Goal: Task Accomplishment & Management: Use online tool/utility

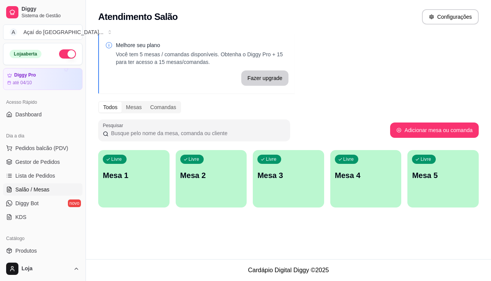
click at [155, 175] on p "Mesa 1" at bounding box center [134, 175] width 62 height 11
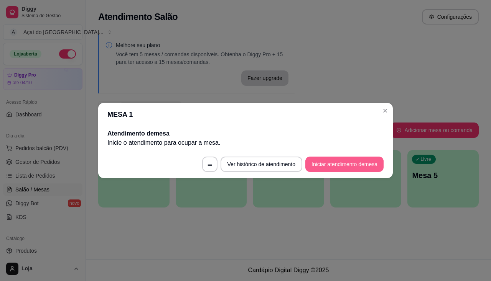
click at [356, 166] on button "Iniciar atendimento de mesa" at bounding box center [344, 164] width 78 height 15
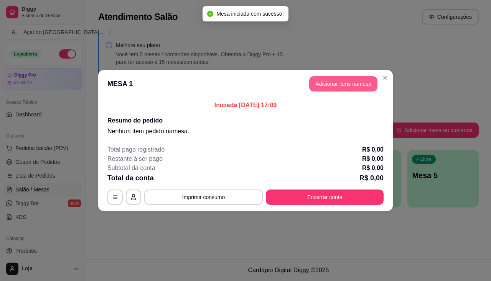
click at [349, 82] on button "Adicionar itens na mesa" at bounding box center [343, 83] width 68 height 15
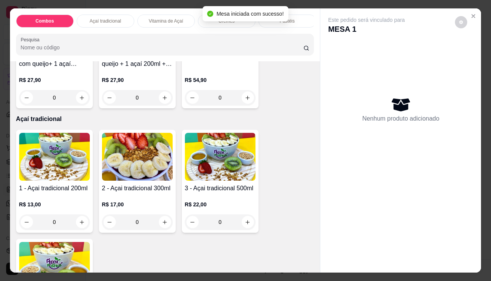
scroll to position [192, 0]
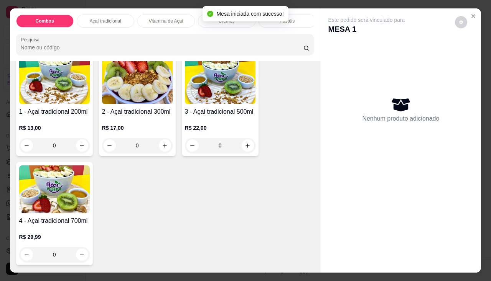
click at [129, 110] on div "2 - Açai tradicional 300ml R$ 17,00 0" at bounding box center [137, 104] width 77 height 103
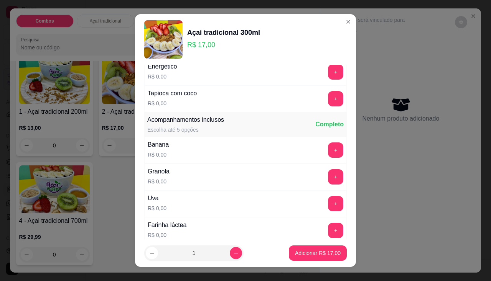
scroll to position [153, 0]
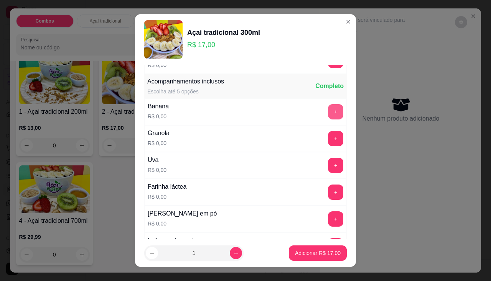
click at [328, 113] on button "+" at bounding box center [335, 111] width 15 height 15
click at [328, 136] on button "+" at bounding box center [335, 138] width 15 height 15
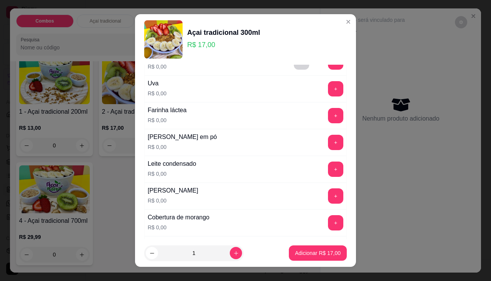
scroll to position [268, 0]
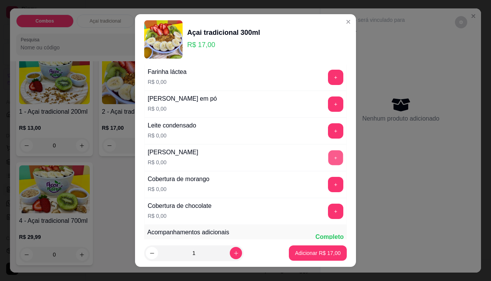
click at [328, 155] on button "+" at bounding box center [335, 157] width 15 height 15
click at [303, 247] on button "Adicionar R$ 17,00" at bounding box center [318, 253] width 56 height 15
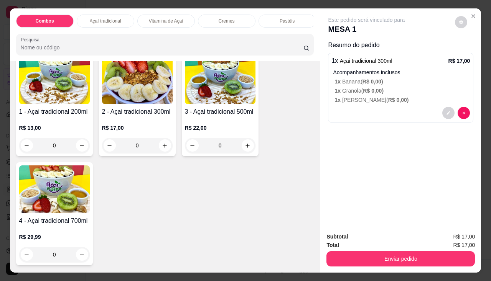
click at [139, 127] on div "R$ 17,00 0" at bounding box center [137, 135] width 71 height 37
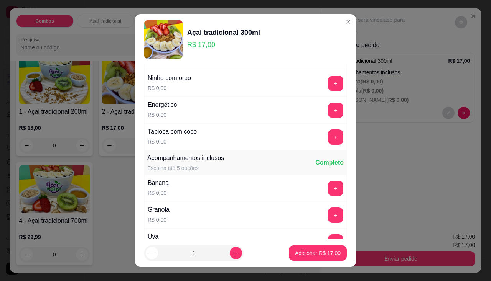
scroll to position [153, 0]
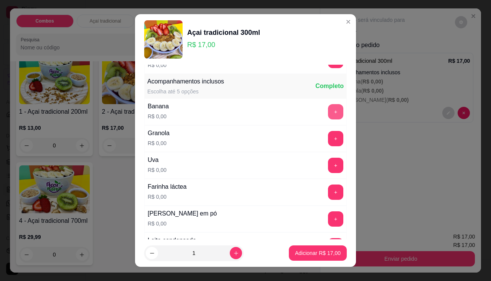
click at [328, 117] on button "+" at bounding box center [335, 111] width 15 height 15
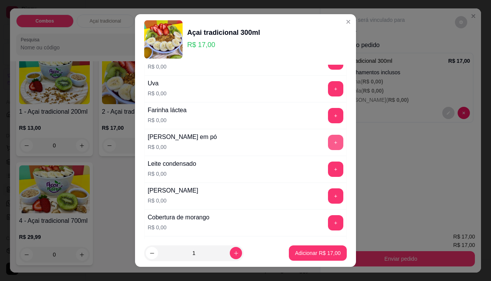
click at [328, 138] on button "+" at bounding box center [335, 142] width 15 height 15
click at [328, 171] on button "+" at bounding box center [335, 169] width 15 height 15
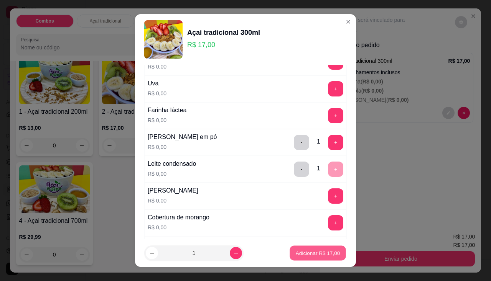
click at [304, 247] on button "Adicionar R$ 17,00" at bounding box center [318, 253] width 56 height 15
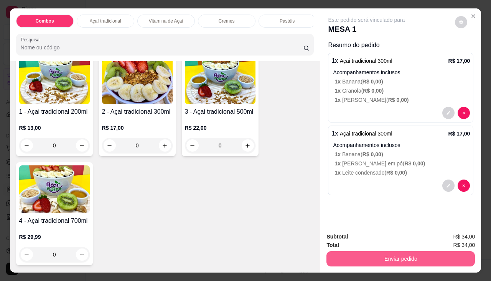
click at [358, 255] on button "Enviar pedido" at bounding box center [400, 259] width 148 height 15
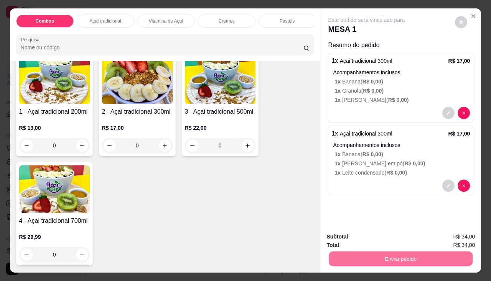
click at [464, 234] on button "Enviar pedido" at bounding box center [454, 237] width 43 height 15
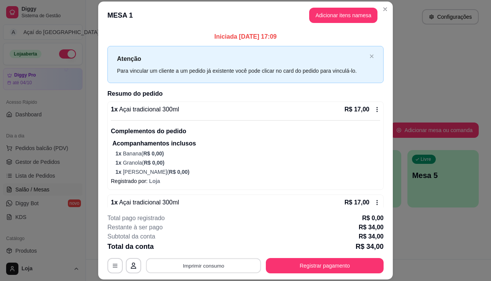
click at [205, 261] on button "Imprimir consumo" at bounding box center [203, 266] width 115 height 15
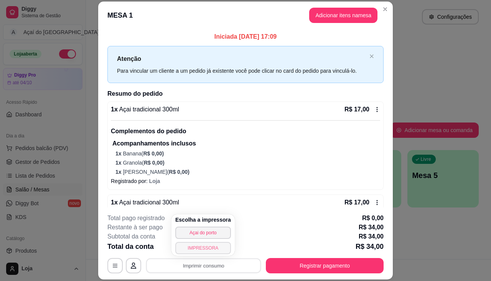
click at [200, 251] on button "IMPRESSORA" at bounding box center [203, 248] width 56 height 12
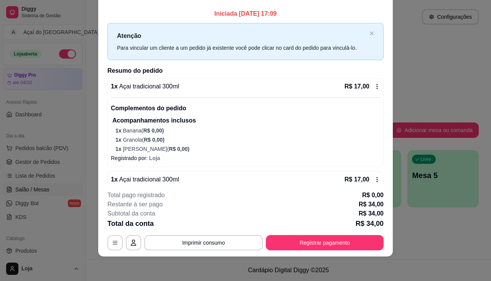
scroll to position [0, 0]
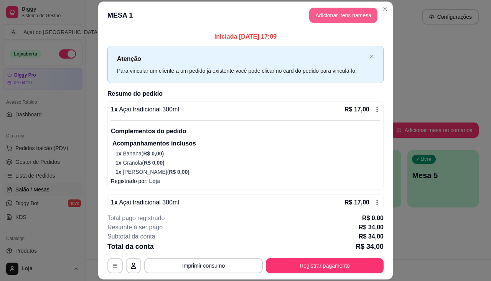
click at [347, 16] on button "Adicionar itens na mesa" at bounding box center [343, 15] width 68 height 15
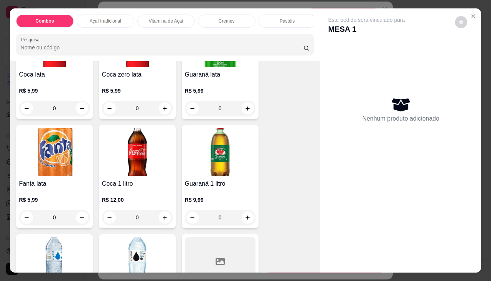
scroll to position [2148, 0]
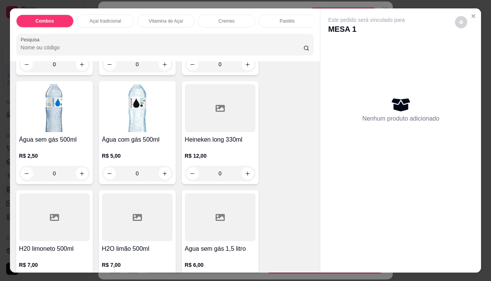
click at [60, 136] on div "Água sem gás 500ml R$ 2,50 0" at bounding box center [54, 132] width 77 height 103
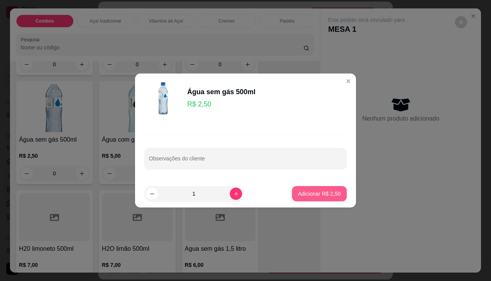
click at [310, 196] on p "Adicionar R$ 2,50" at bounding box center [319, 194] width 43 height 8
type input "1"
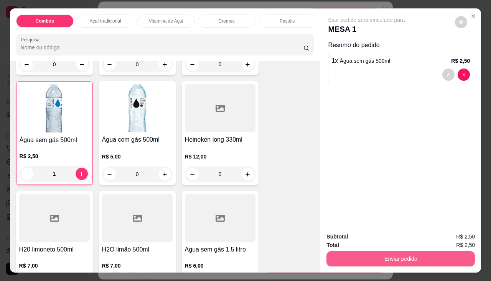
click at [355, 258] on button "Enviar pedido" at bounding box center [400, 259] width 148 height 15
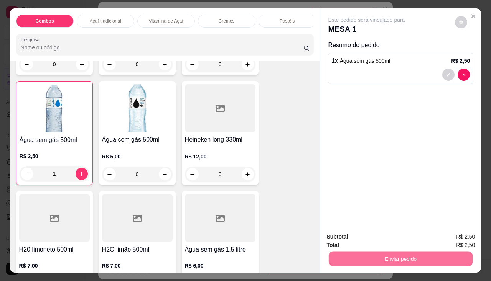
click at [448, 235] on button "Enviar pedido" at bounding box center [455, 237] width 42 height 14
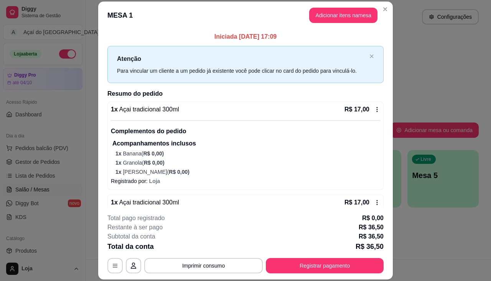
click at [295, 97] on h2 "Resumo do pedido" at bounding box center [245, 93] width 276 height 9
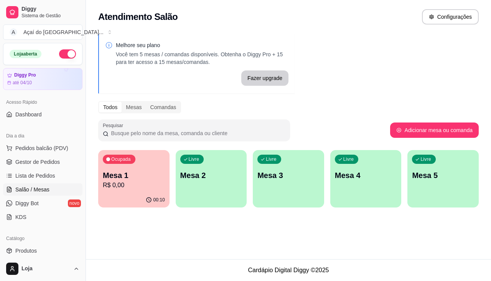
click at [141, 171] on p "Mesa 1" at bounding box center [134, 175] width 62 height 11
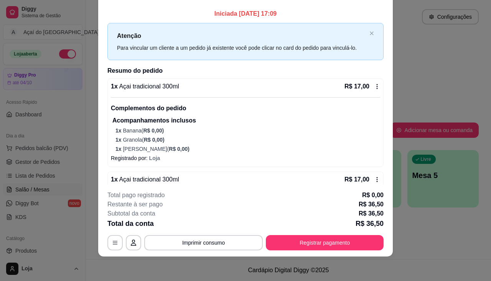
scroll to position [0, 0]
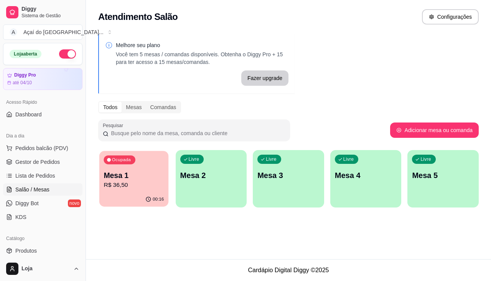
click at [121, 186] on p "R$ 36,50" at bounding box center [134, 185] width 60 height 9
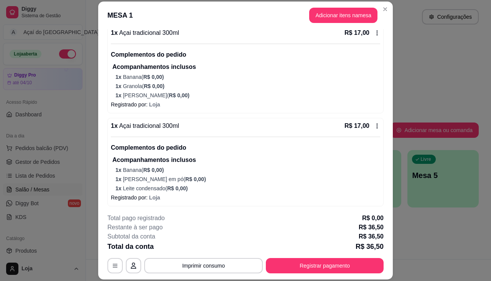
scroll to position [110, 0]
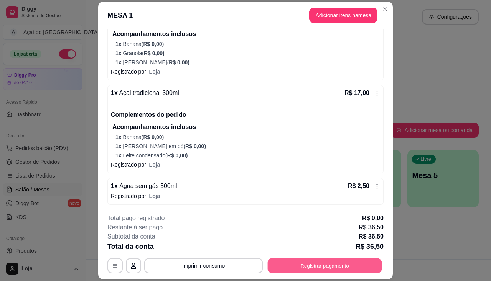
click at [301, 264] on button "Registrar pagamento" at bounding box center [325, 266] width 114 height 15
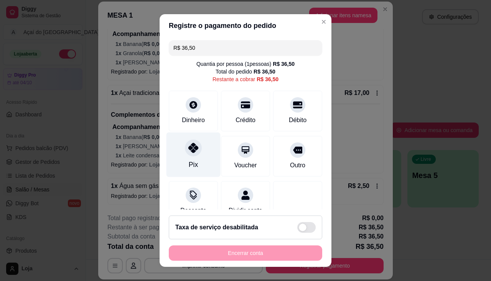
click at [189, 145] on div at bounding box center [193, 148] width 17 height 17
type input "R$ 0,00"
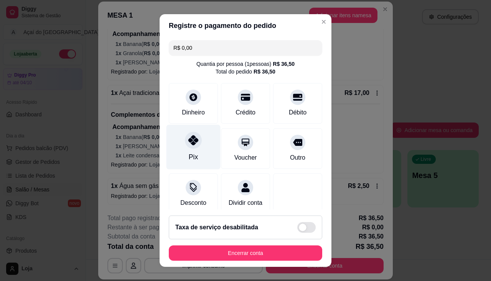
click at [189, 145] on icon at bounding box center [193, 140] width 10 height 10
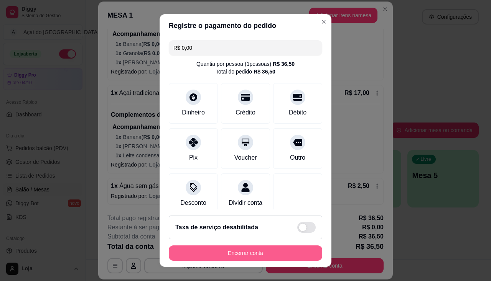
click at [178, 248] on button "Encerrar conta" at bounding box center [245, 253] width 153 height 15
click at [178, 248] on div "Encerrar conta" at bounding box center [245, 253] width 153 height 15
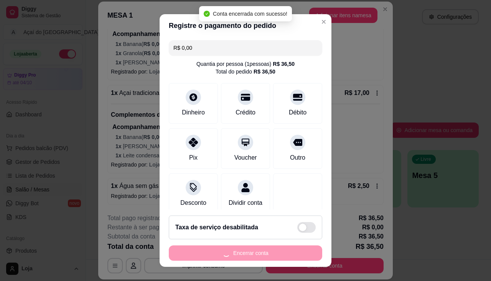
scroll to position [0, 0]
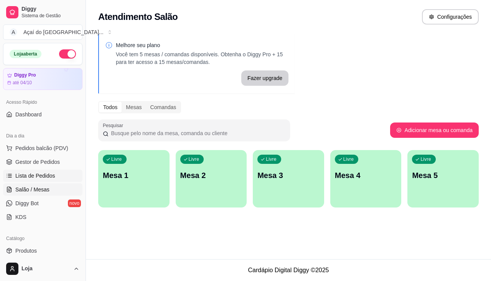
click at [37, 171] on link "Lista de Pedidos" at bounding box center [42, 176] width 79 height 12
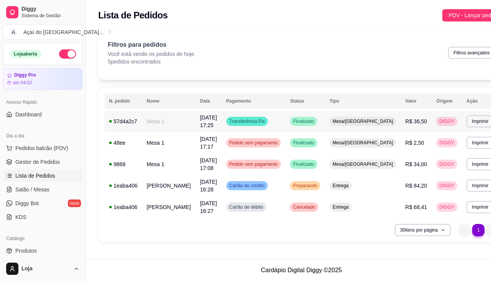
click at [237, 123] on span "Transferência Pix" at bounding box center [247, 121] width 39 height 6
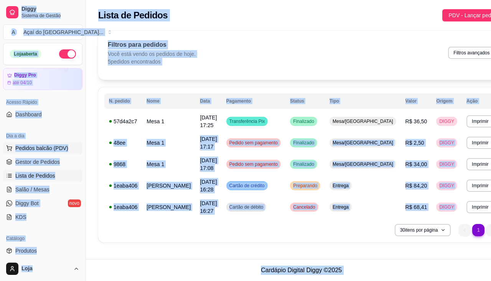
click at [63, 150] on span "Pedidos balcão (PDV)" at bounding box center [41, 149] width 53 height 8
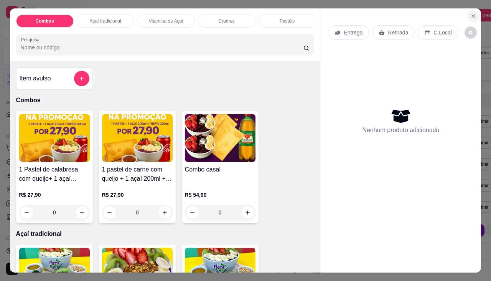
click at [474, 10] on button "Close" at bounding box center [473, 16] width 12 height 12
